Goal: Communication & Community: Answer question/provide support

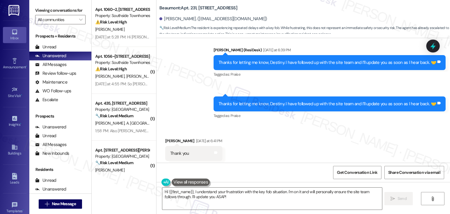
scroll to position [481, 0]
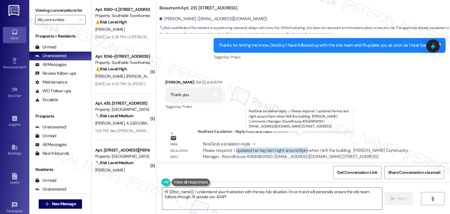
drag, startPoint x: 232, startPoint y: 144, endPoint x: 303, endPoint y: 144, distance: 71.5
click at [303, 144] on div "ResiDesk escalation reply -> Please respond : I updated her key last night arou…" at bounding box center [305, 150] width 205 height 18
copy div "updated her key last night around 6pm"
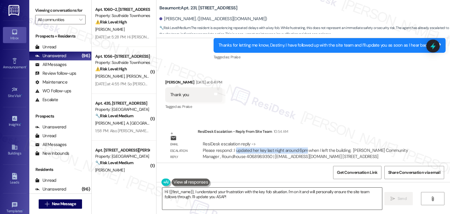
click at [218, 191] on textarea "Hi {{first_name}}, I understand your frustration with the key fob situation. I'…" at bounding box center [272, 199] width 220 height 22
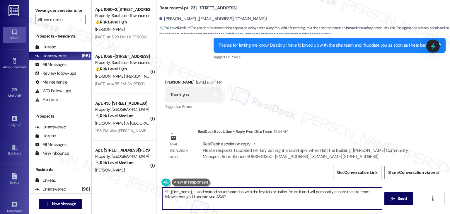
click at [218, 191] on textarea "Hi {{first_name}}, I understand your frustration with the key fob situation. I'…" at bounding box center [272, 199] width 220 height 22
paste textarea "Destiny, I’ve shared your concern with the site team, and they let me know your…"
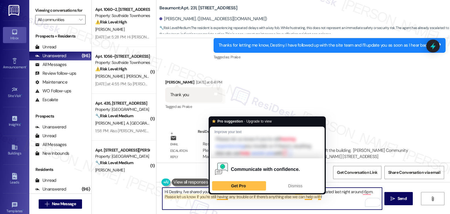
click at [335, 198] on textarea "Hi Destiny, I’ve shared your concern with the site team, and they let me know y…" at bounding box center [272, 199] width 220 height 22
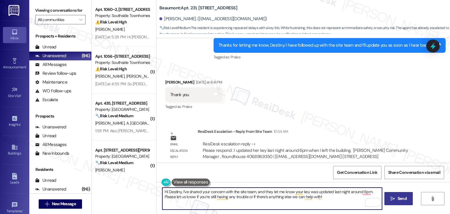
type textarea "Hi Destiny, I’ve shared your concern with the site team, and they let me know y…"
click at [405, 195] on button " Send" at bounding box center [398, 198] width 28 height 13
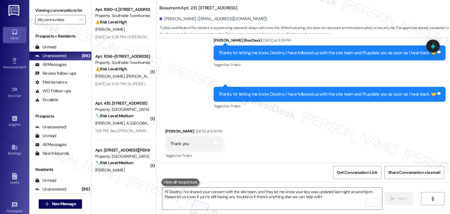
scroll to position [428, 0]
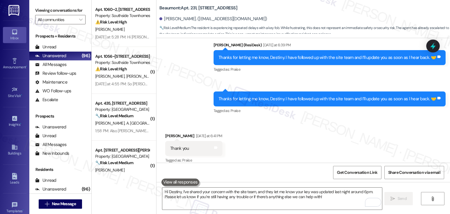
click at [376, 144] on div "Received via SMS [PERSON_NAME] [DATE] at 6:41 PM Thank you Tags and notes Tagge…" at bounding box center [303, 145] width 294 height 50
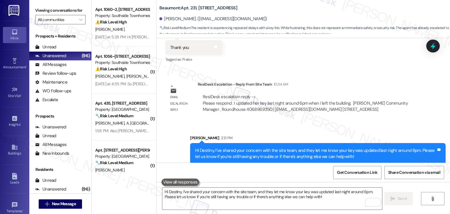
click at [365, 69] on div "Lease started [DATE] 7:00 PM Announcement, sent via SMS [PERSON_NAME] (ResiDesk…" at bounding box center [303, 100] width 294 height 125
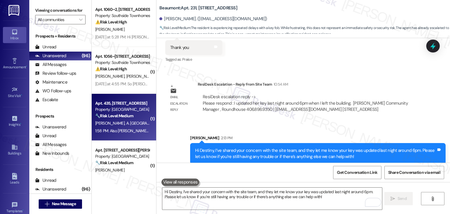
click at [118, 133] on div "1:58 PM: Also [PERSON_NAME] is not in this chat I don't know who the other numb…" at bounding box center [167, 130] width 144 height 5
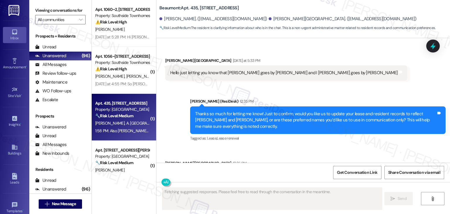
scroll to position [307, 0]
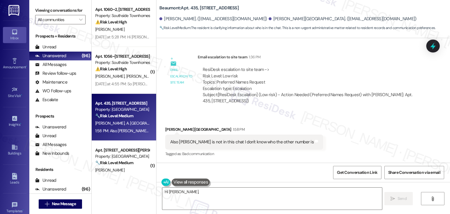
click at [324, 147] on div "Received via SMS [PERSON_NAME] 1:58 PM Also [PERSON_NAME] is not in this chat I…" at bounding box center [303, 138] width 294 height 50
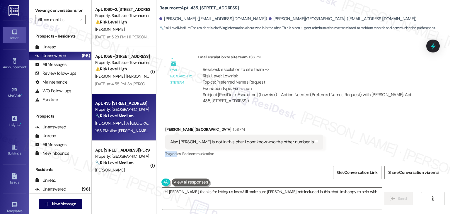
click at [324, 147] on div "Received via SMS [PERSON_NAME] 1:58 PM Also [PERSON_NAME] is not in this chat I…" at bounding box center [303, 138] width 294 height 50
type textarea "Hi [PERSON_NAME], thanks for letting us know! I'll make sure [PERSON_NAME] isn'…"
click at [325, 143] on div "Received via SMS [PERSON_NAME] 1:58 PM Also [PERSON_NAME] is not in this chat I…" at bounding box center [303, 138] width 294 height 50
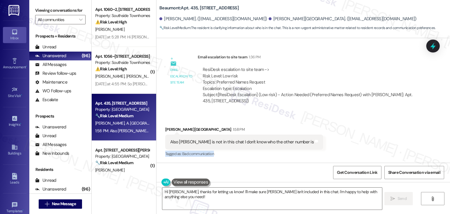
click at [325, 143] on div "Received via SMS [PERSON_NAME] 1:58 PM Also [PERSON_NAME] is not in this chat I…" at bounding box center [303, 138] width 294 height 50
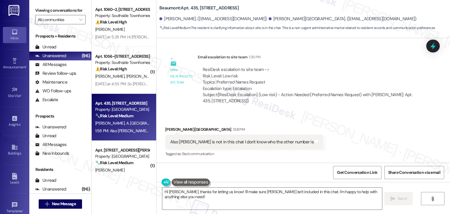
click at [325, 143] on div "Received via SMS [PERSON_NAME] 1:58 PM Also [PERSON_NAME] is not in this chat I…" at bounding box center [303, 138] width 294 height 50
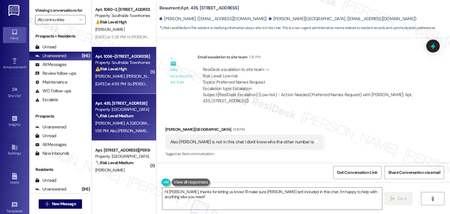
click at [127, 72] on div "⚠️ Risk Level: High The resident is reporting a significant billing error invol…" at bounding box center [122, 69] width 54 height 6
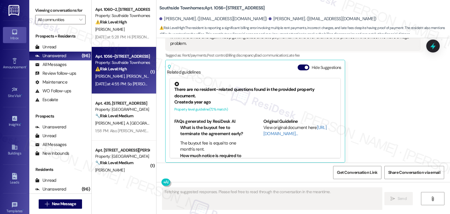
scroll to position [937, 0]
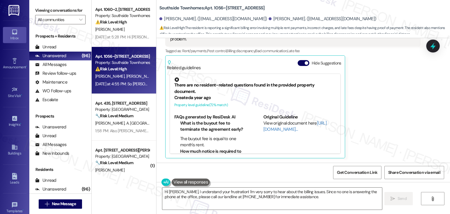
click at [298, 63] on button "Hide Suggestions" at bounding box center [304, 63] width 12 height 6
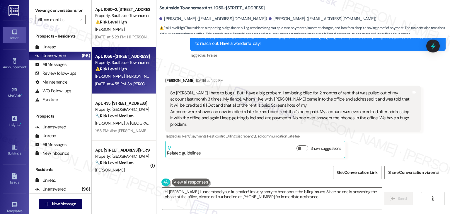
scroll to position [851, 0]
click at [358, 71] on div "Received via SMS [PERSON_NAME] [DATE] at 4:55 PM So [PERSON_NAME] I hate to bug…" at bounding box center [303, 113] width 294 height 98
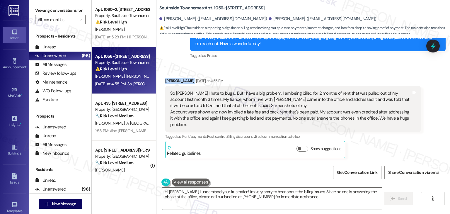
click at [358, 71] on div "Received via SMS [PERSON_NAME] [DATE] at 4:55 PM So [PERSON_NAME] I hate to bug…" at bounding box center [303, 113] width 294 height 98
click at [317, 72] on div "Received via SMS [PERSON_NAME] [DATE] at 4:55 PM So [PERSON_NAME] I hate to bug…" at bounding box center [303, 113] width 294 height 98
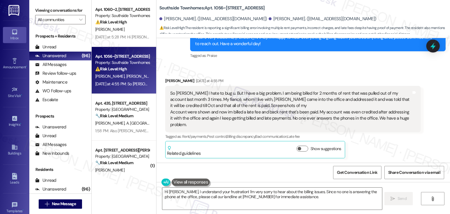
click at [317, 72] on div "Received via SMS [PERSON_NAME] [DATE] at 4:55 PM So [PERSON_NAME] I hate to bug…" at bounding box center [303, 113] width 294 height 98
click at [318, 69] on div "Received via SMS [PERSON_NAME] [DATE] at 4:55 PM So [PERSON_NAME] I hate to bug…" at bounding box center [303, 113] width 294 height 98
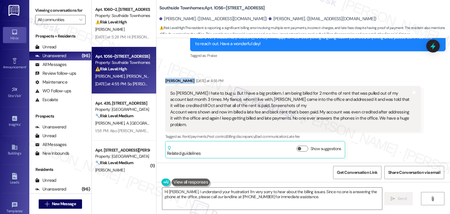
click at [318, 69] on div "Received via SMS [PERSON_NAME] [DATE] at 4:55 PM So [PERSON_NAME] I hate to bug…" at bounding box center [303, 113] width 294 height 98
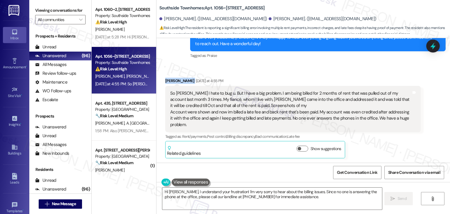
click at [318, 69] on div "Received via SMS [PERSON_NAME] [DATE] at 4:55 PM So [PERSON_NAME] I hate to bug…" at bounding box center [303, 113] width 294 height 98
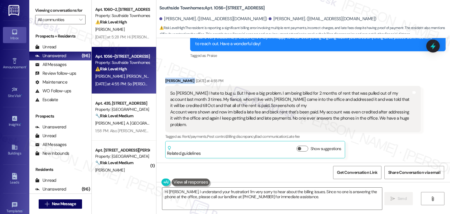
click at [318, 69] on div "Received via SMS [PERSON_NAME] [DATE] at 4:55 PM So [PERSON_NAME] I hate to bug…" at bounding box center [303, 113] width 294 height 98
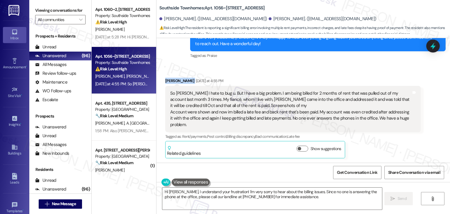
click at [318, 69] on div "Received via SMS [PERSON_NAME] [DATE] at 4:55 PM So [PERSON_NAME] I hate to bug…" at bounding box center [303, 113] width 294 height 98
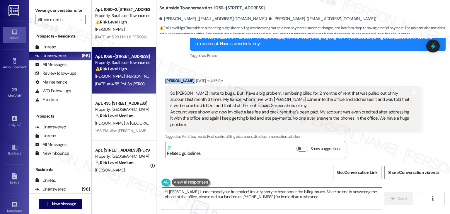
click at [318, 69] on div "Received via SMS [PERSON_NAME] [DATE] at 4:55 PM So [PERSON_NAME] I hate to bug…" at bounding box center [303, 113] width 294 height 98
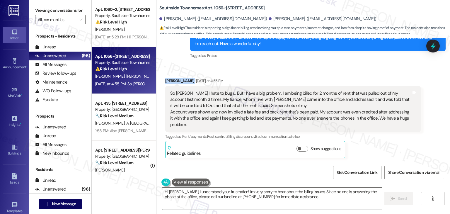
click at [318, 69] on div "Received via SMS [PERSON_NAME] [DATE] at 4:55 PM So [PERSON_NAME] I hate to bug…" at bounding box center [303, 113] width 294 height 98
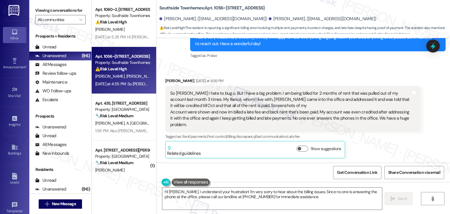
click at [318, 69] on div "Received via SMS [PERSON_NAME] [DATE] at 4:55 PM So [PERSON_NAME] I hate to bug…" at bounding box center [303, 113] width 294 height 98
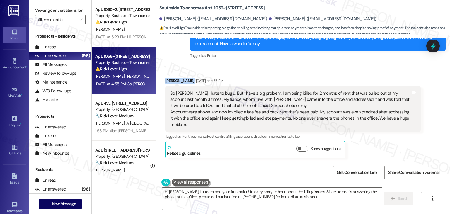
click at [318, 69] on div "Received via SMS [PERSON_NAME] [DATE] at 4:55 PM So [PERSON_NAME] I hate to bug…" at bounding box center [303, 113] width 294 height 98
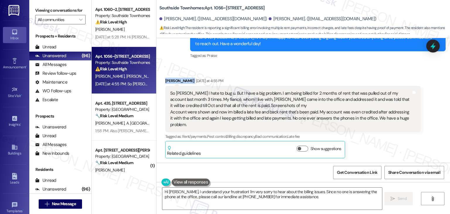
click at [318, 69] on div "Received via SMS [PERSON_NAME] [DATE] at 4:55 PM So [PERSON_NAME] I hate to bug…" at bounding box center [303, 113] width 294 height 98
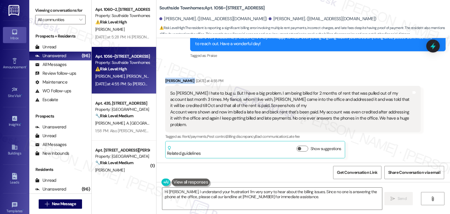
click at [318, 69] on div "Received via SMS [PERSON_NAME] [DATE] at 4:55 PM So [PERSON_NAME] I hate to bug…" at bounding box center [303, 113] width 294 height 98
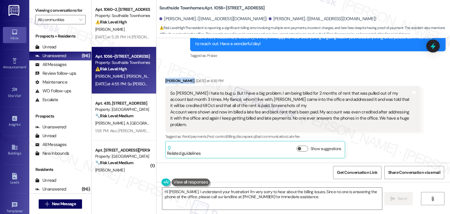
click at [318, 69] on div "Received via SMS [PERSON_NAME] [DATE] at 4:55 PM So [PERSON_NAME] I hate to bug…" at bounding box center [303, 113] width 294 height 98
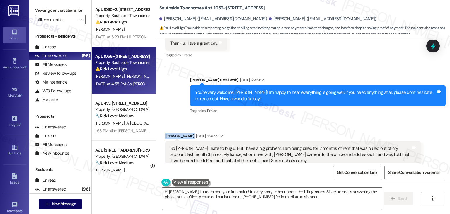
scroll to position [792, 0]
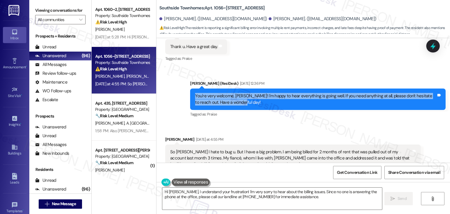
drag, startPoint x: 257, startPoint y: 105, endPoint x: 185, endPoint y: 98, distance: 72.1
click at [186, 98] on div "Sent via SMS [PERSON_NAME] (ResiDesk) [DATE] 12:36 PM You're very welcome, [PER…" at bounding box center [318, 99] width 264 height 47
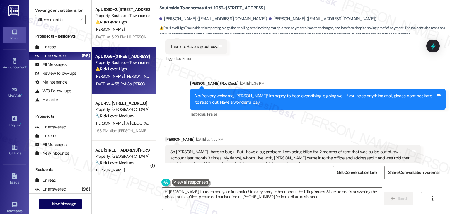
click at [258, 119] on div "Sent via SMS [PERSON_NAME] (ResiDesk) [DATE] 12:36 PM You're very welcome, [PER…" at bounding box center [318, 99] width 264 height 47
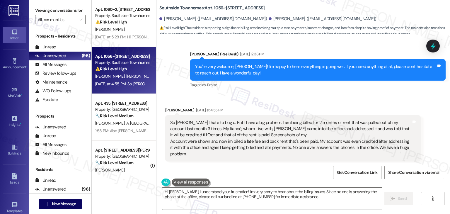
scroll to position [851, 0]
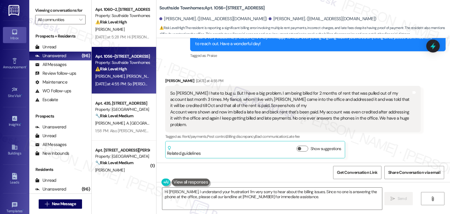
click at [237, 116] on div "So [PERSON_NAME] I hate to bug u. But I have a big problem. I am being billed f…" at bounding box center [290, 109] width 241 height 38
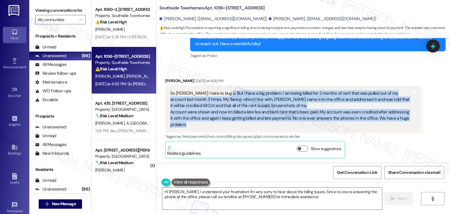
drag, startPoint x: 181, startPoint y: 123, endPoint x: 219, endPoint y: 96, distance: 47.3
click at [219, 96] on div "So [PERSON_NAME] I hate to bug u. But I have a big problem. I am being billed f…" at bounding box center [290, 109] width 241 height 38
copy div "I have a big problem. I am being billed for 2 months of rent that was pulled ou…"
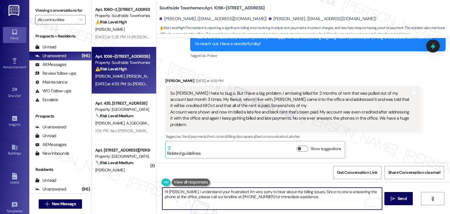
drag, startPoint x: 224, startPoint y: 191, endPoint x: 300, endPoint y: 193, distance: 75.6
click at [300, 193] on textarea "Hi [PERSON_NAME], I understand your frustration! I'm very sorry to hear about t…" at bounding box center [272, 199] width 220 height 22
click at [256, 195] on textarea "Hi [PERSON_NAME], I understand your frustration! I'm very sorry to hear about t…" at bounding box center [272, 199] width 220 height 22
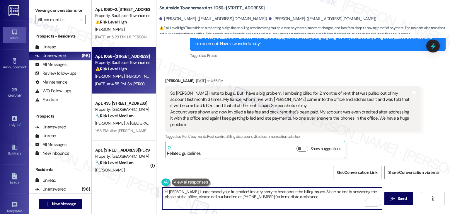
paste textarea "’m sorry to hear about the ongoing billing issues. Since I don’t have access to…"
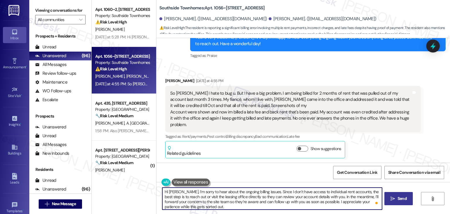
type textarea "Hi [PERSON_NAME], I’m sorry to hear about the ongoing billing issues. Since I d…"
click at [400, 198] on span "Send" at bounding box center [402, 198] width 9 height 6
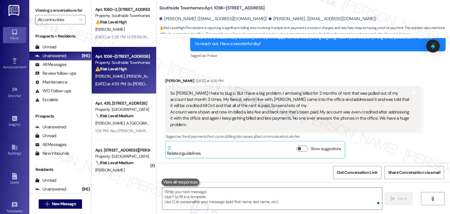
scroll to position [911, 0]
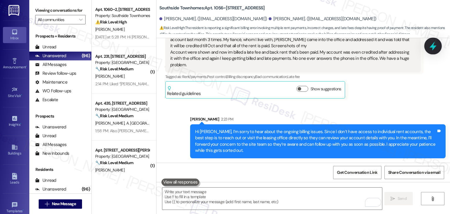
click at [438, 42] on div at bounding box center [433, 46] width 18 height 17
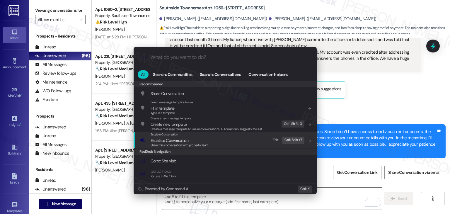
click at [174, 146] on span "Share this conversation with property team" at bounding box center [180, 145] width 58 height 4
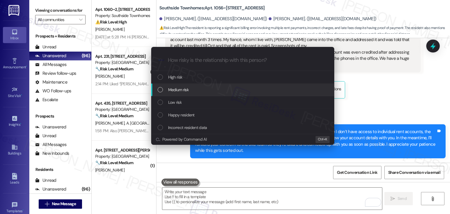
click at [161, 90] on div "List of options" at bounding box center [160, 89] width 5 height 5
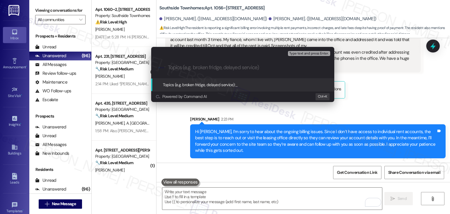
paste input "Billing Issue – Duplicate Rent Charges, Late Fees, and Credits Not Applied"
type input "Billing Issue – Duplicate Rent Charges, Late Fees, and Credits Not Applied"
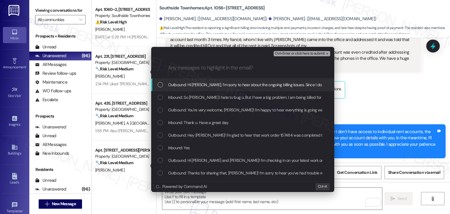
scroll to position [0, 0]
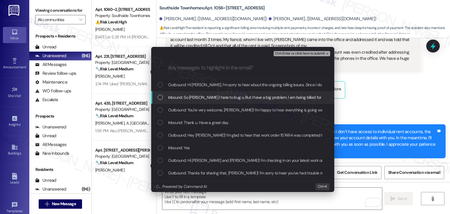
click at [159, 95] on div "List of options" at bounding box center [160, 97] width 5 height 5
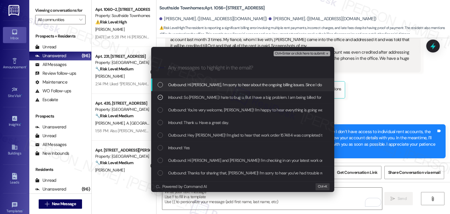
click at [303, 56] on button "Ctrl+Enter or click here to submit" at bounding box center [302, 53] width 57 height 5
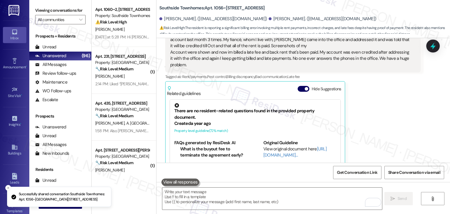
scroll to position [937, 0]
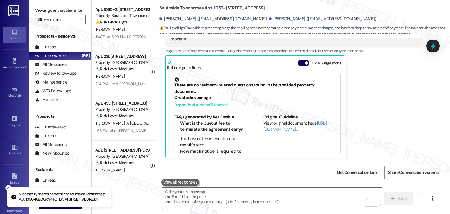
click at [377, 110] on div "[PERSON_NAME] [DATE] at 4:55 PM So [PERSON_NAME] I hate to bug u. But I have a …" at bounding box center [293, 75] width 256 height 166
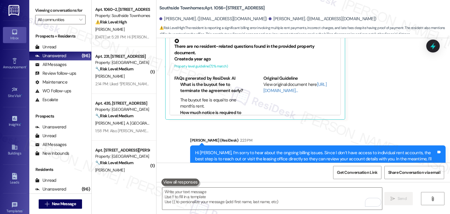
scroll to position [1005, 0]
